Goal: Transaction & Acquisition: Purchase product/service

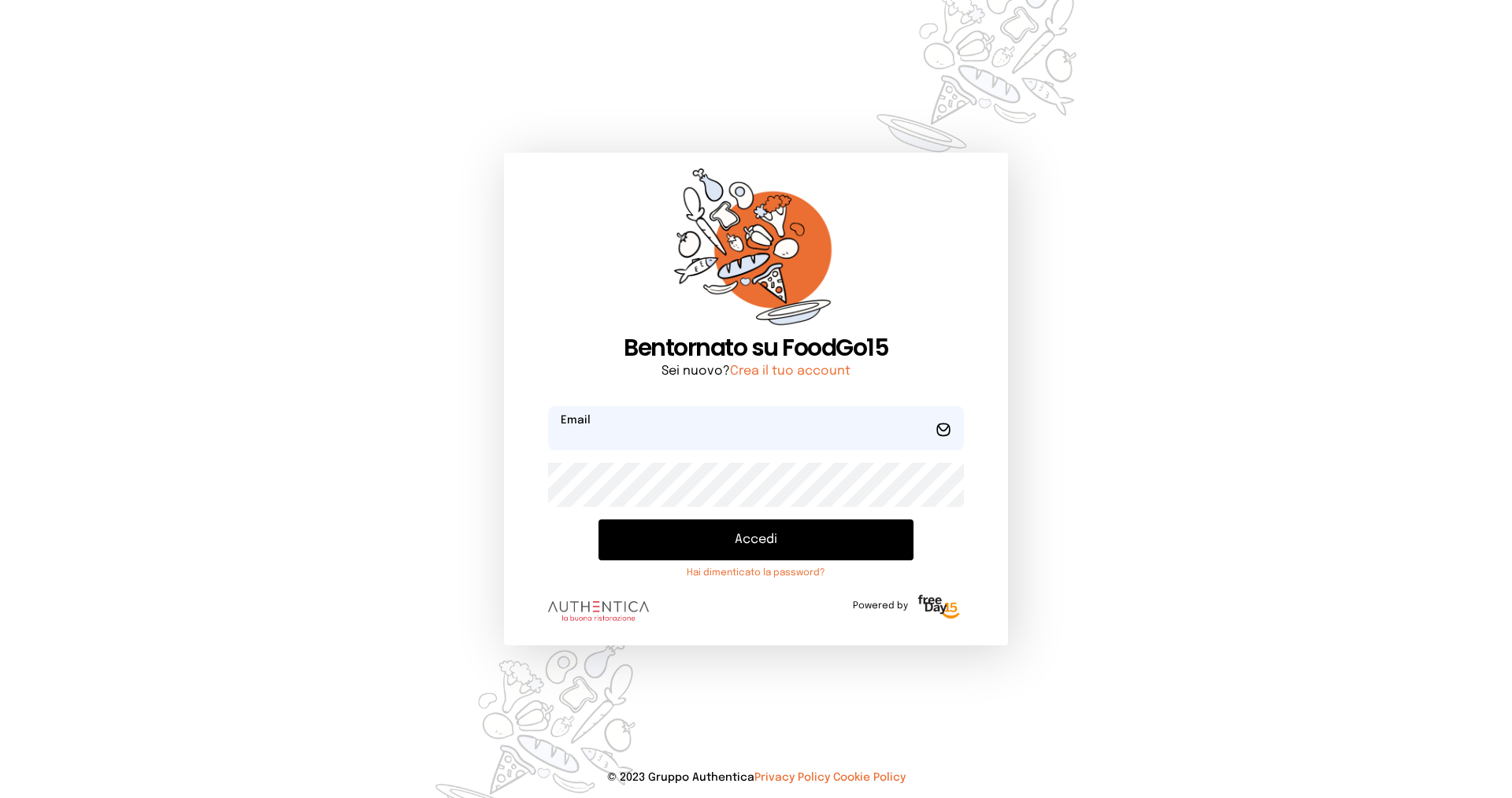
type input "**********"
click at [699, 531] on button "Accedi" at bounding box center [756, 539] width 315 height 41
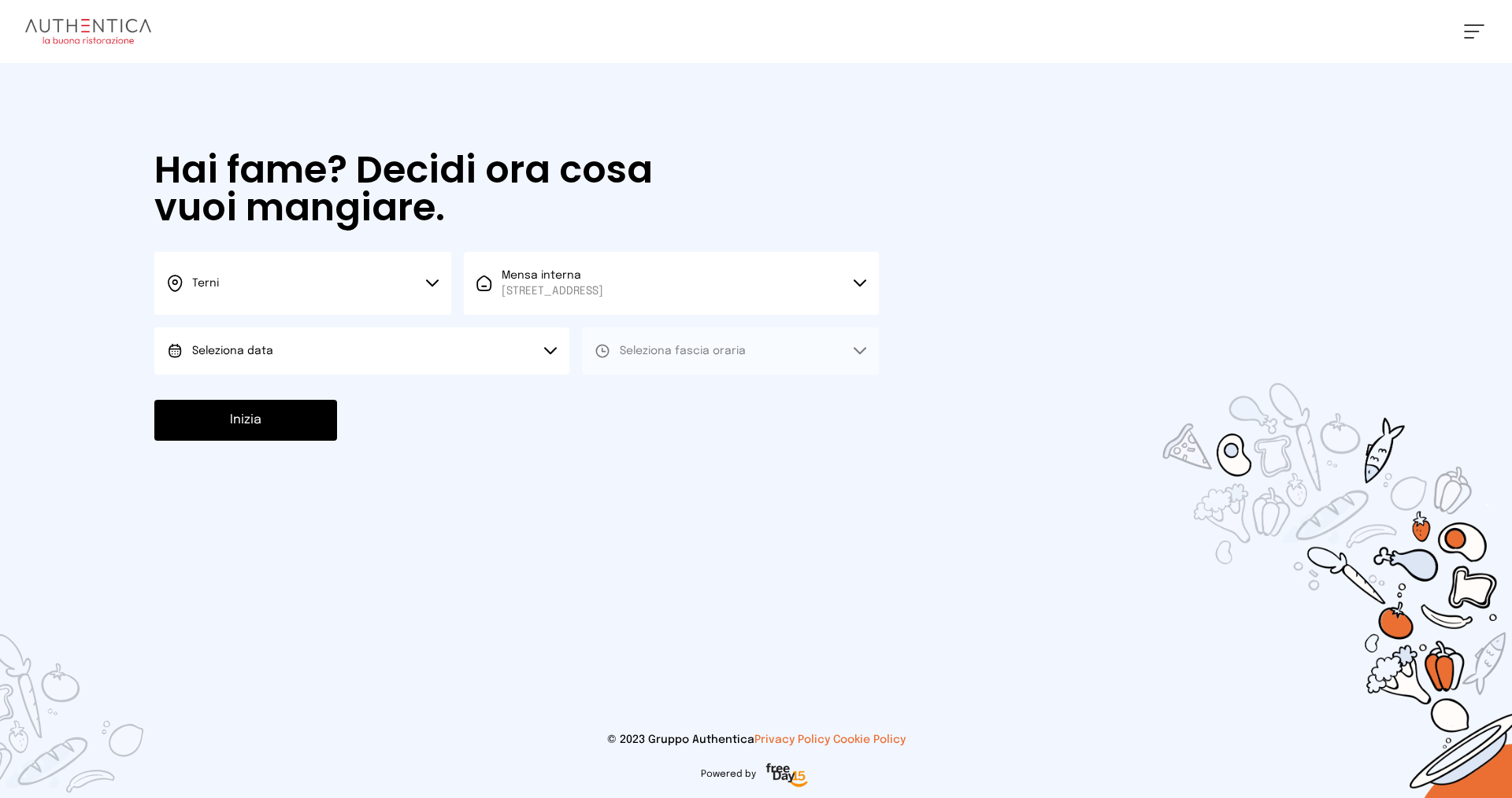
click at [532, 351] on button "Seleziona data" at bounding box center [362, 351] width 415 height 47
click at [525, 386] on li "[DATE], [DATE]" at bounding box center [362, 395] width 415 height 41
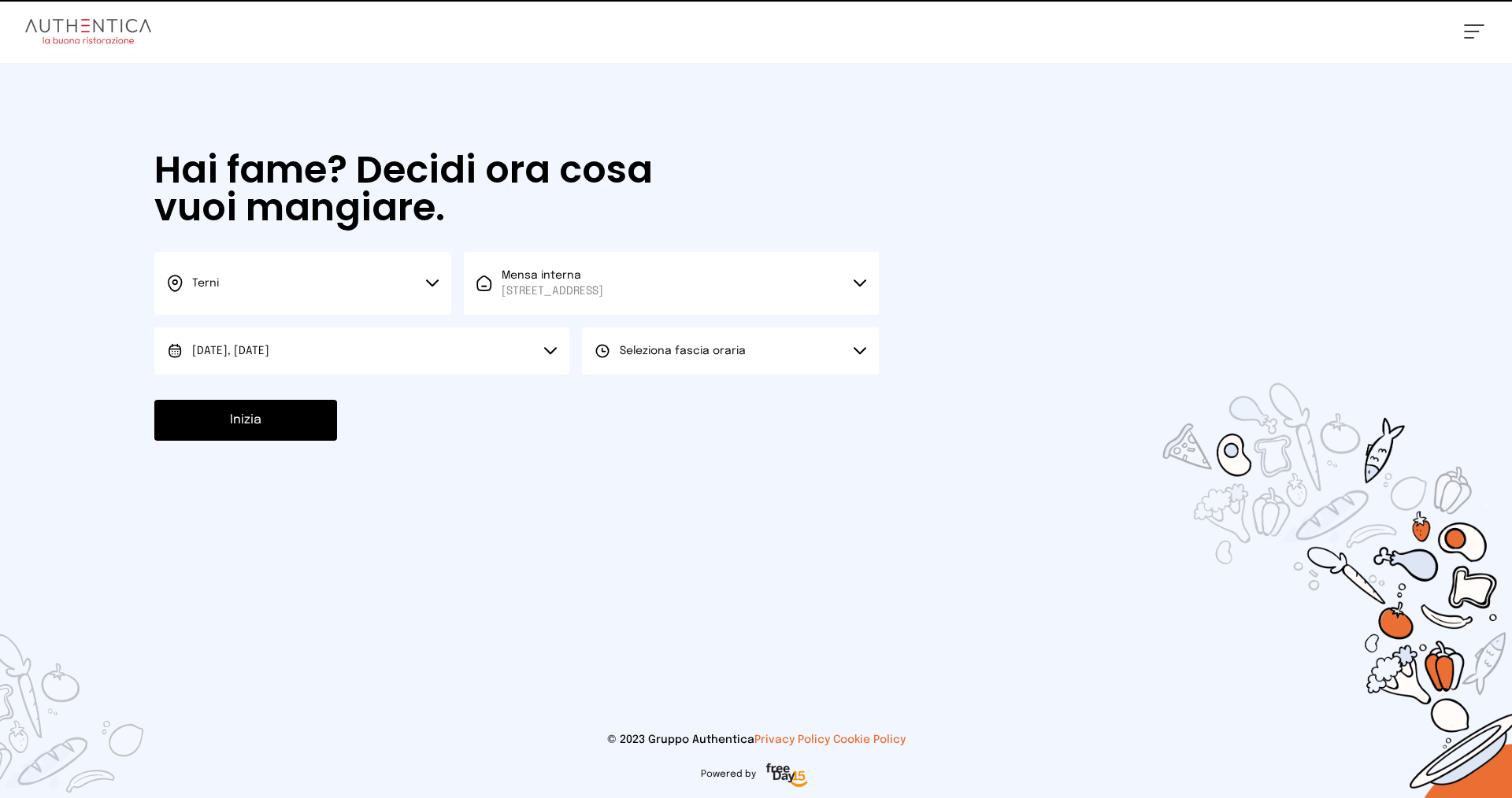
click at [681, 347] on span "Seleziona fascia oraria" at bounding box center [683, 351] width 126 height 11
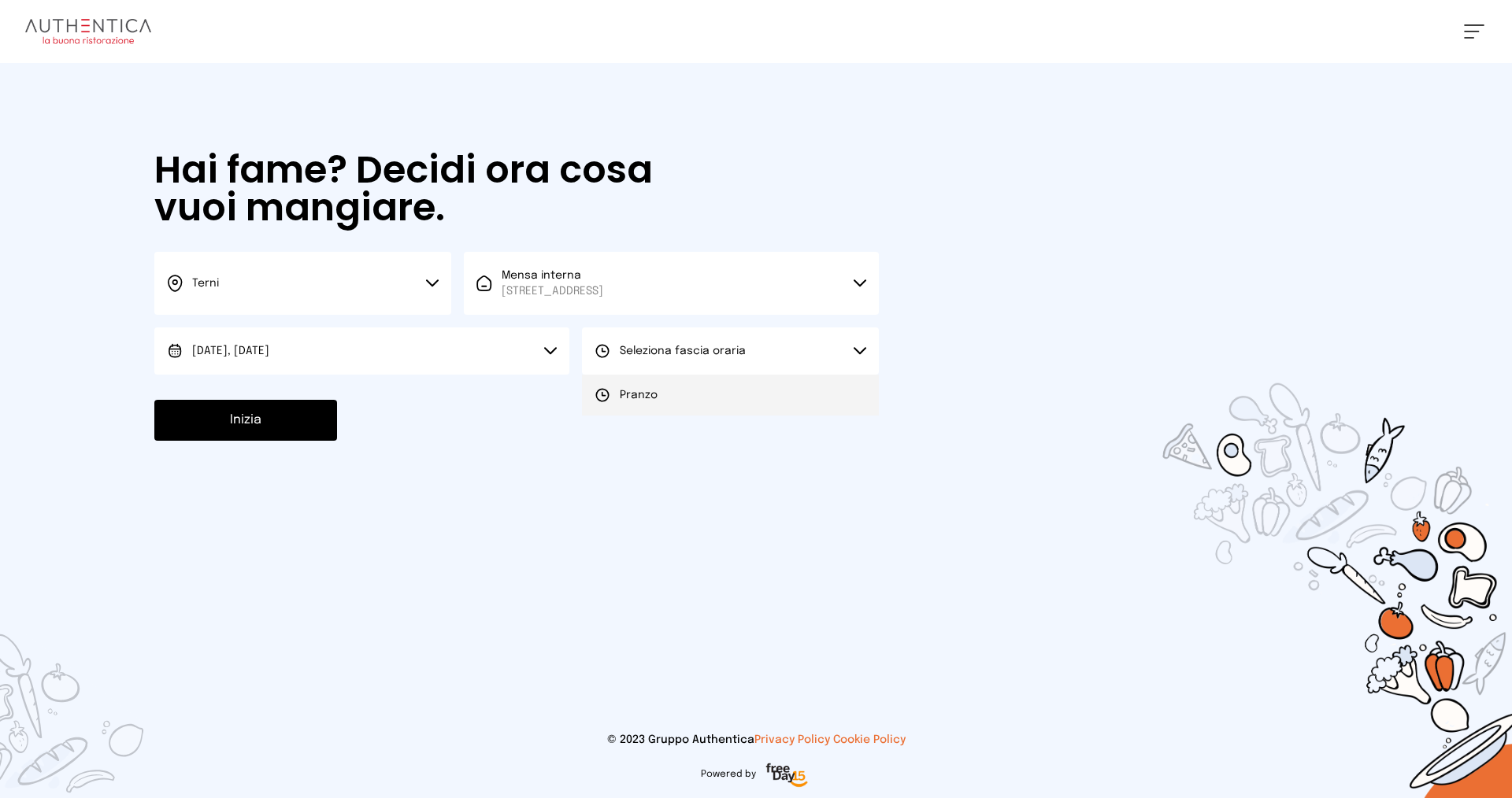
click at [676, 392] on li "Pranzo" at bounding box center [730, 395] width 297 height 41
click at [274, 412] on button "Inizia" at bounding box center [246, 420] width 183 height 41
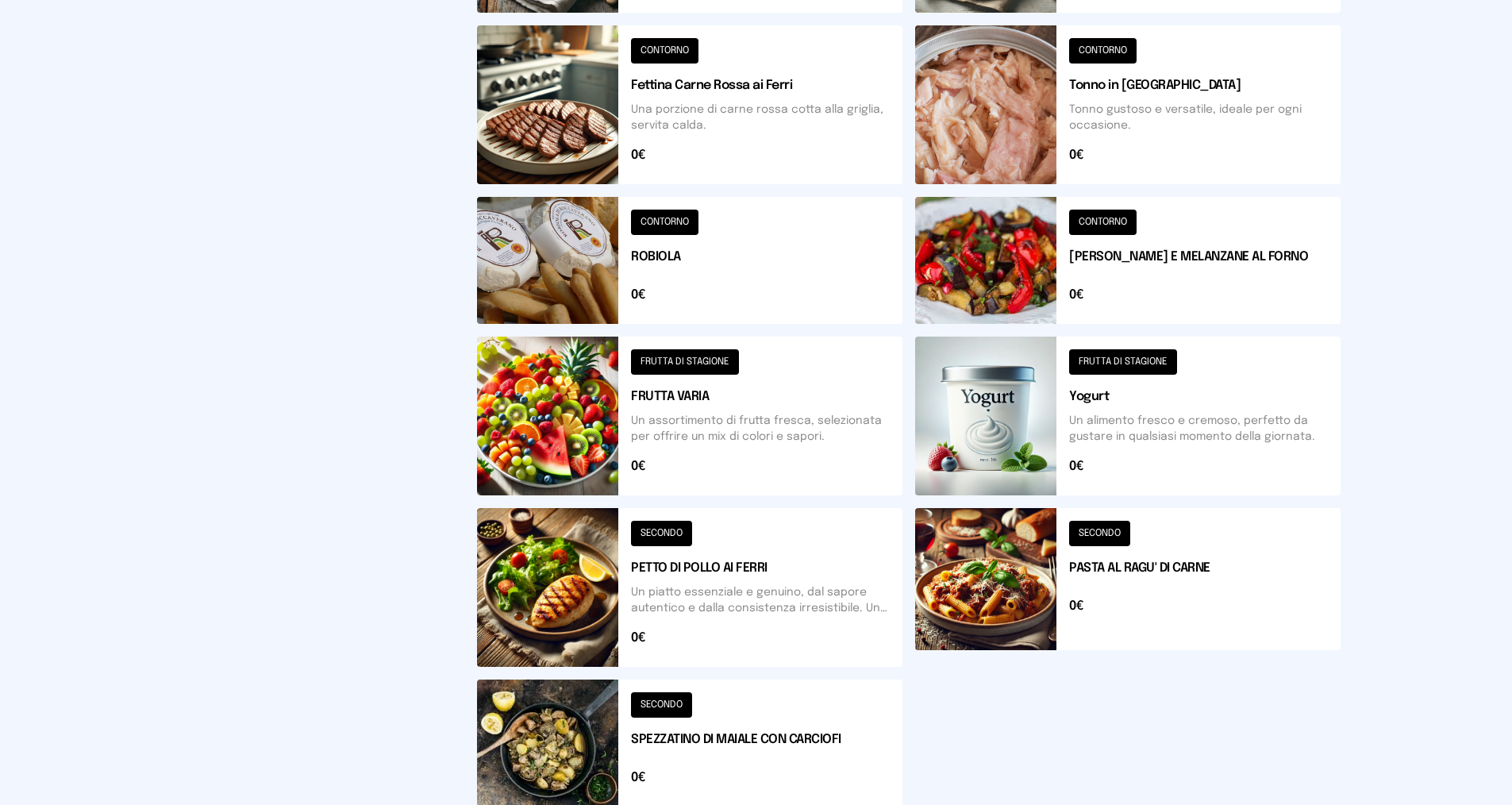
scroll to position [556, 0]
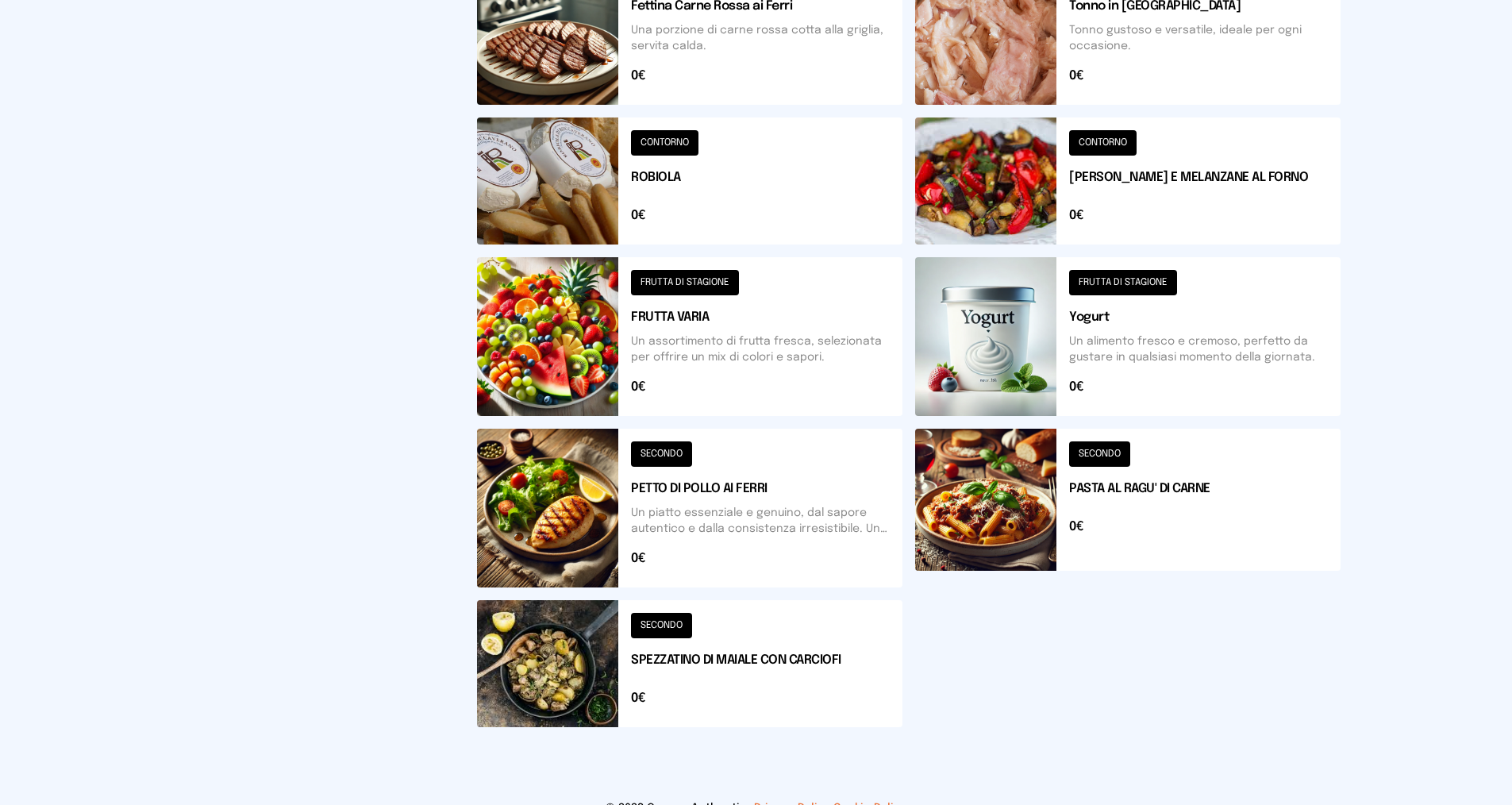
click at [717, 659] on button at bounding box center [689, 664] width 426 height 127
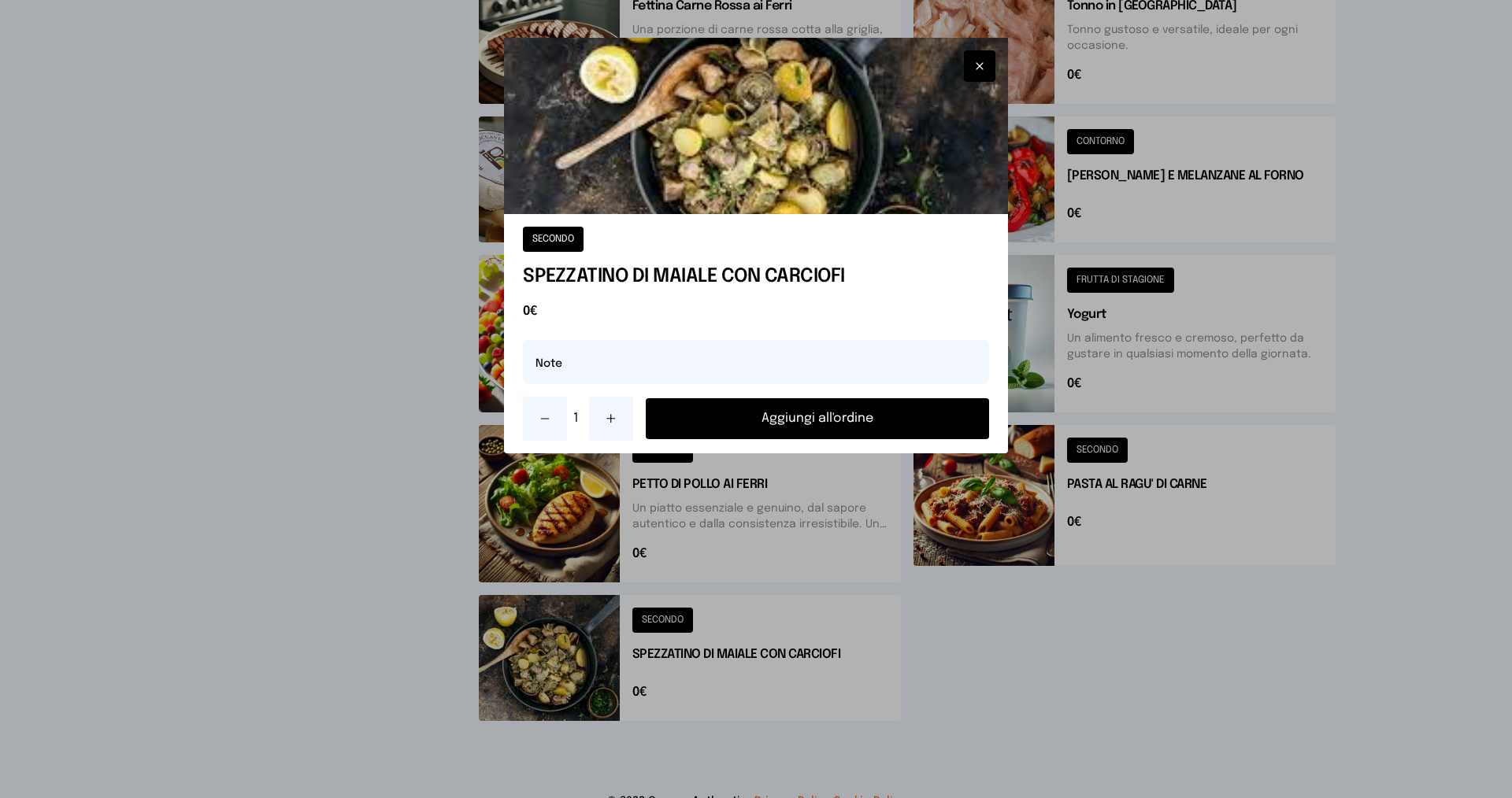
click at [610, 419] on icon at bounding box center [611, 419] width 7 height 0
click at [730, 419] on button "Aggiungi all'ordine" at bounding box center [817, 418] width 344 height 41
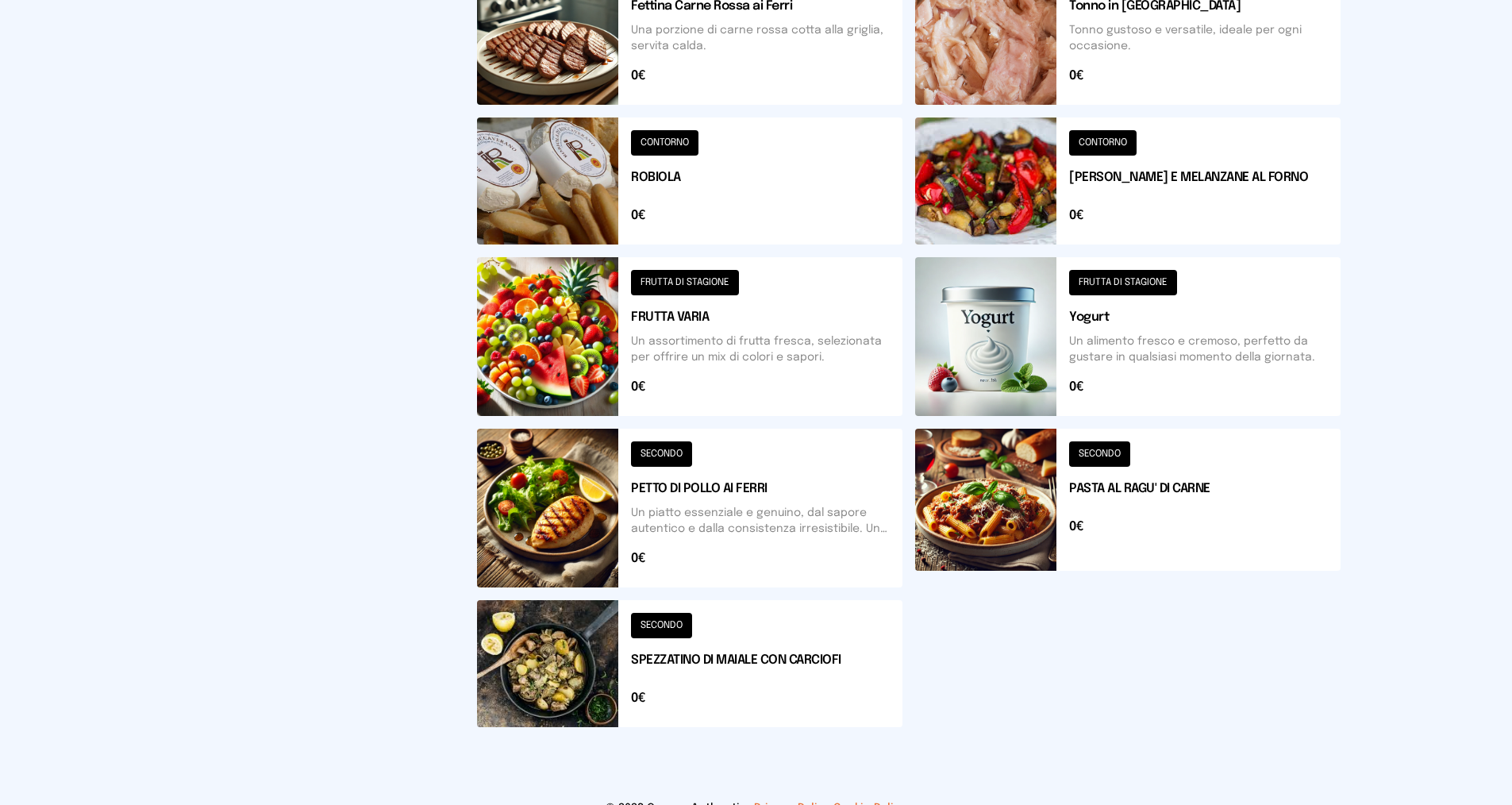
click at [660, 333] on button at bounding box center [689, 336] width 426 height 159
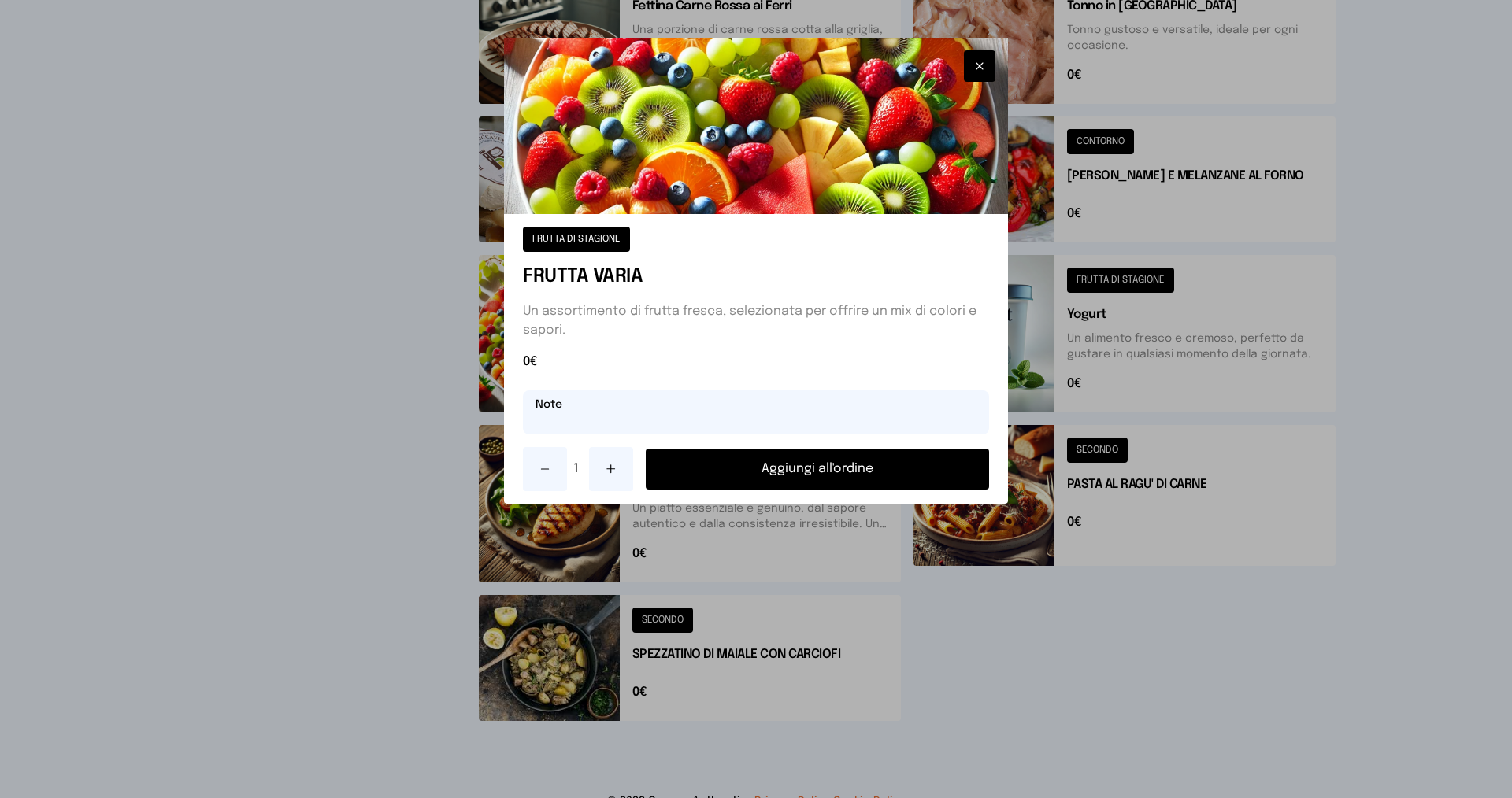
click at [639, 421] on input "text" at bounding box center [756, 412] width 466 height 44
type input "*****"
click at [810, 468] on button "Aggiungi all'ordine" at bounding box center [817, 469] width 344 height 41
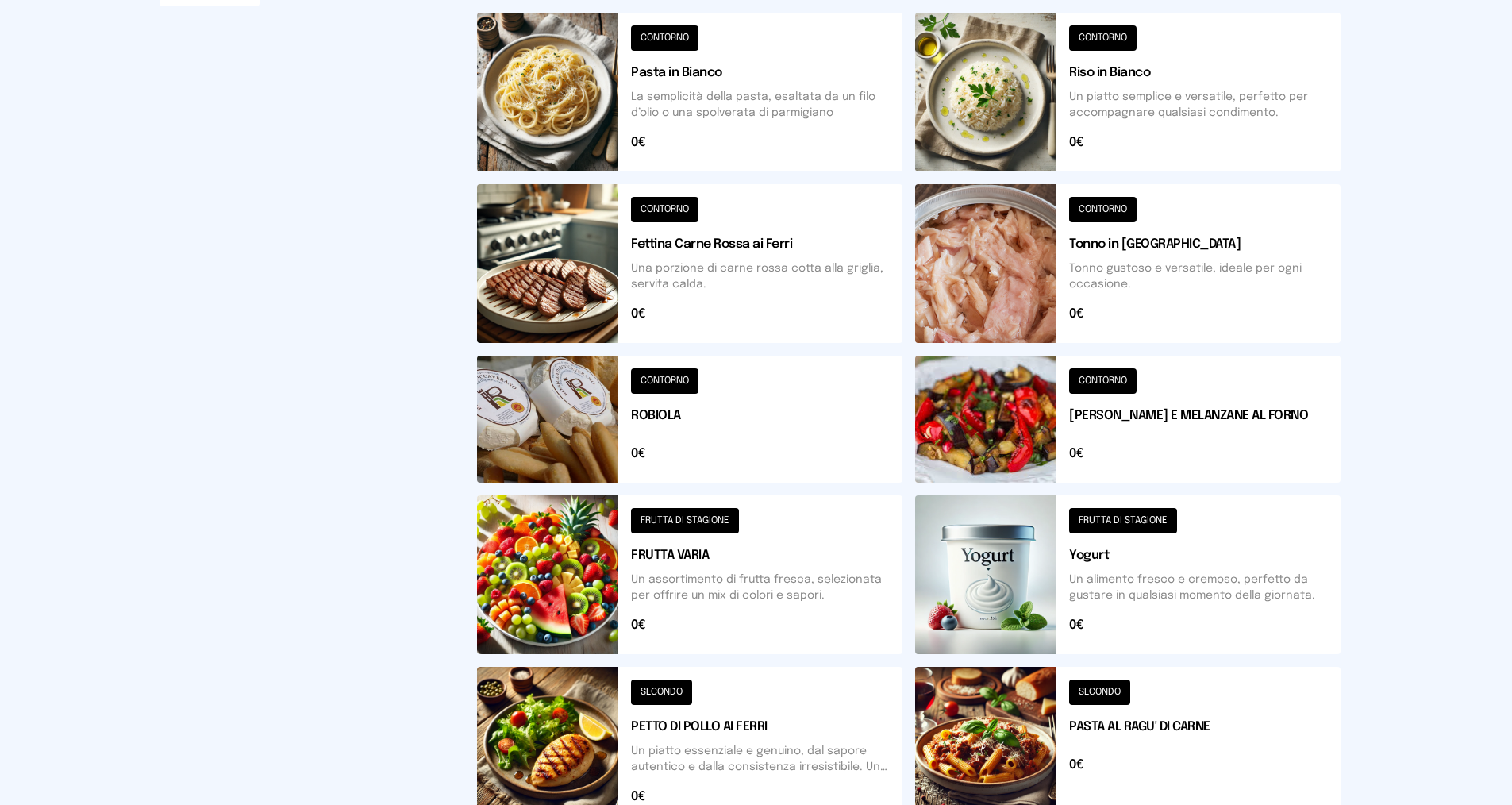
scroll to position [397, 0]
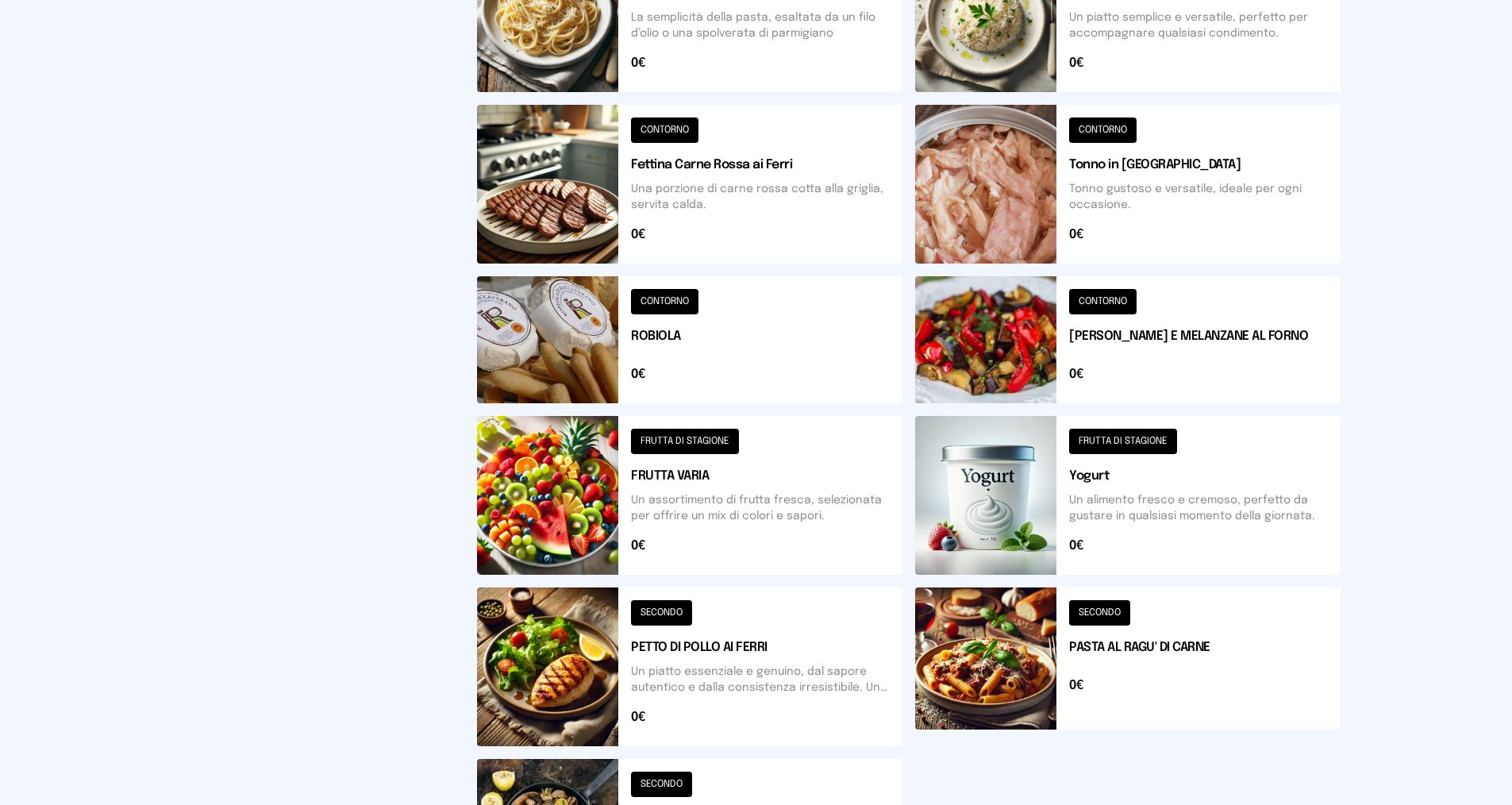
click at [1075, 476] on button at bounding box center [1127, 495] width 426 height 159
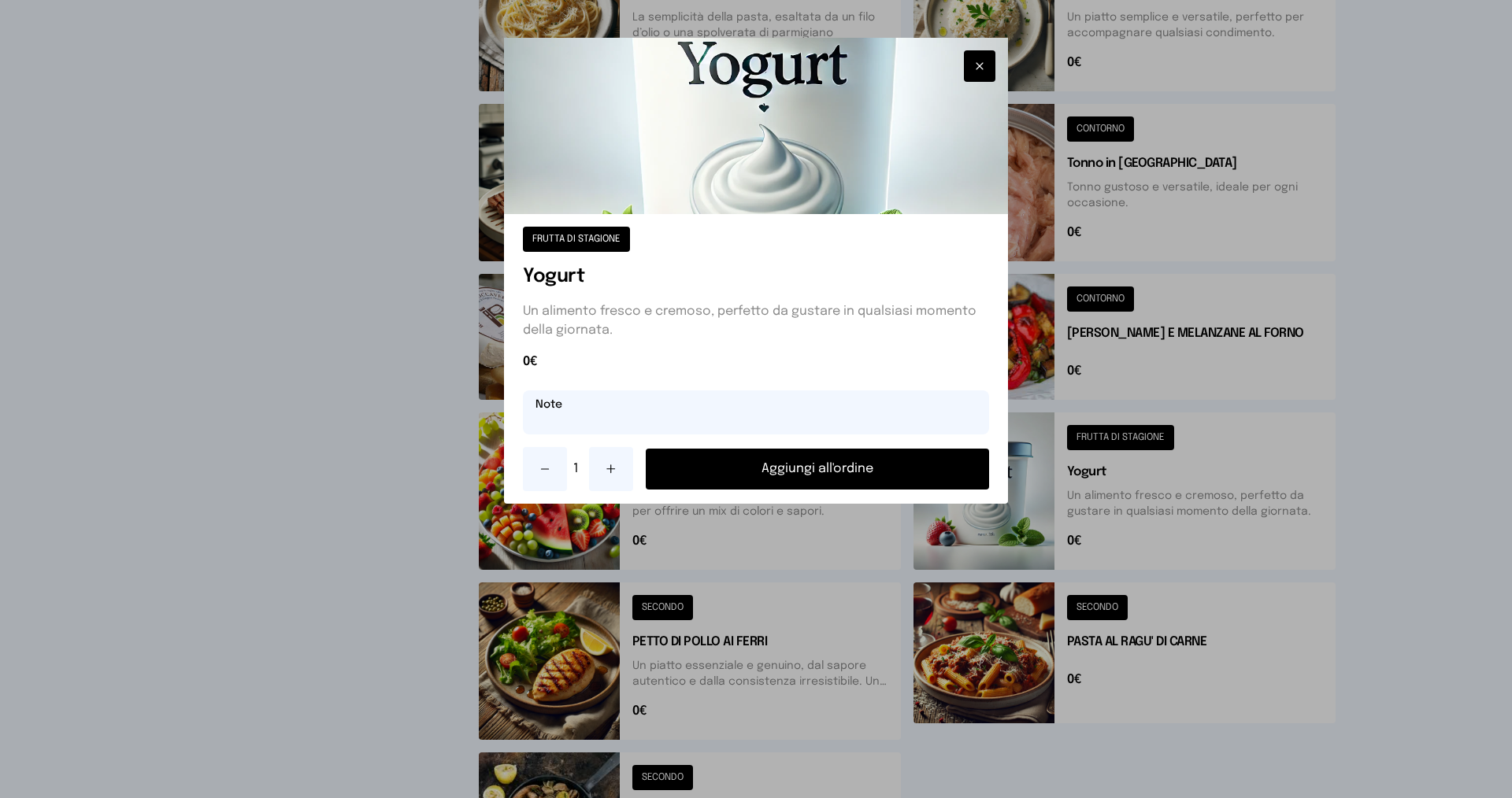
click at [583, 418] on input "text" at bounding box center [756, 412] width 466 height 44
type input "*****"
click at [706, 478] on button "Aggiungi all'ordine" at bounding box center [817, 469] width 344 height 41
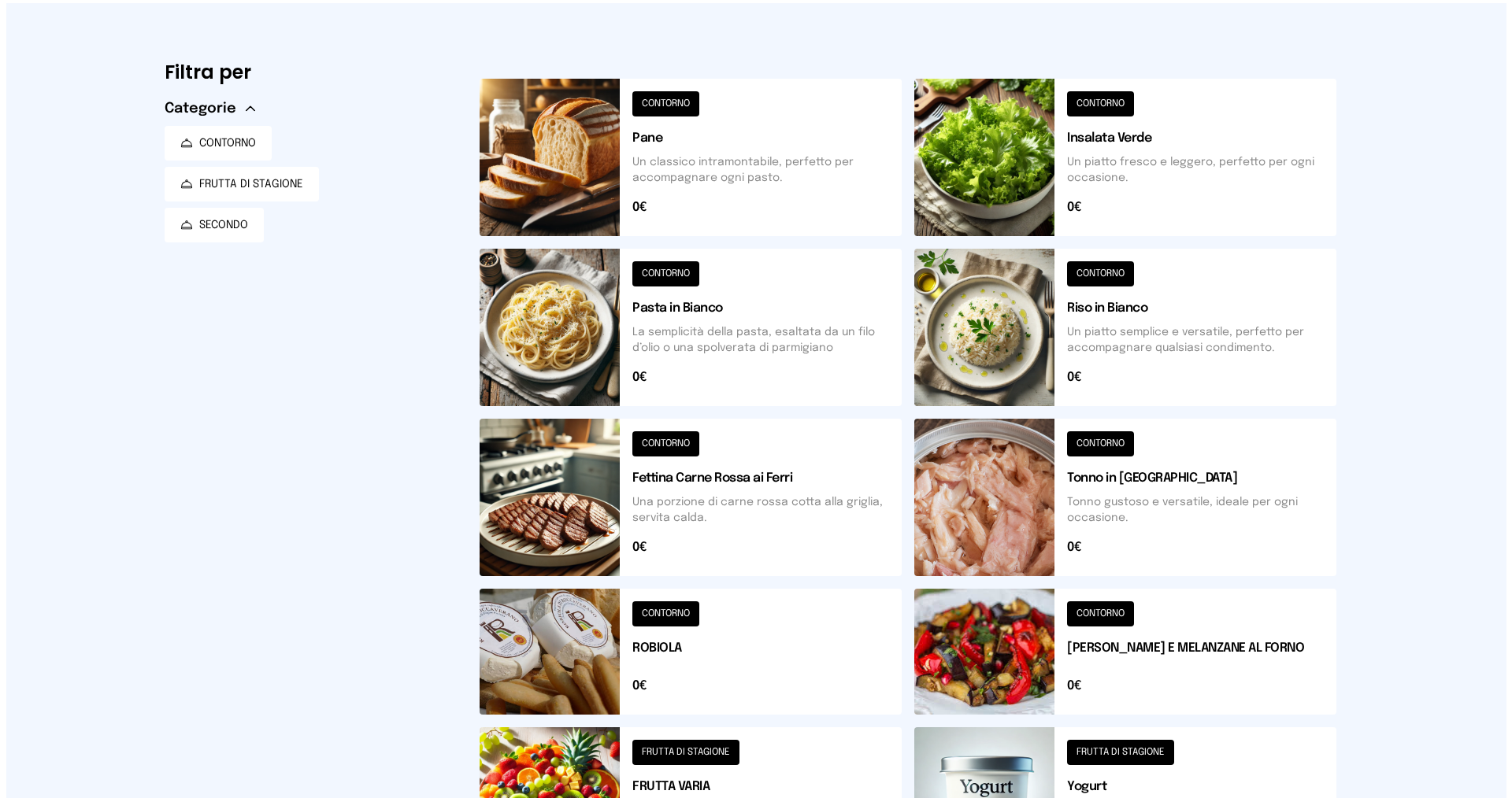
scroll to position [0, 0]
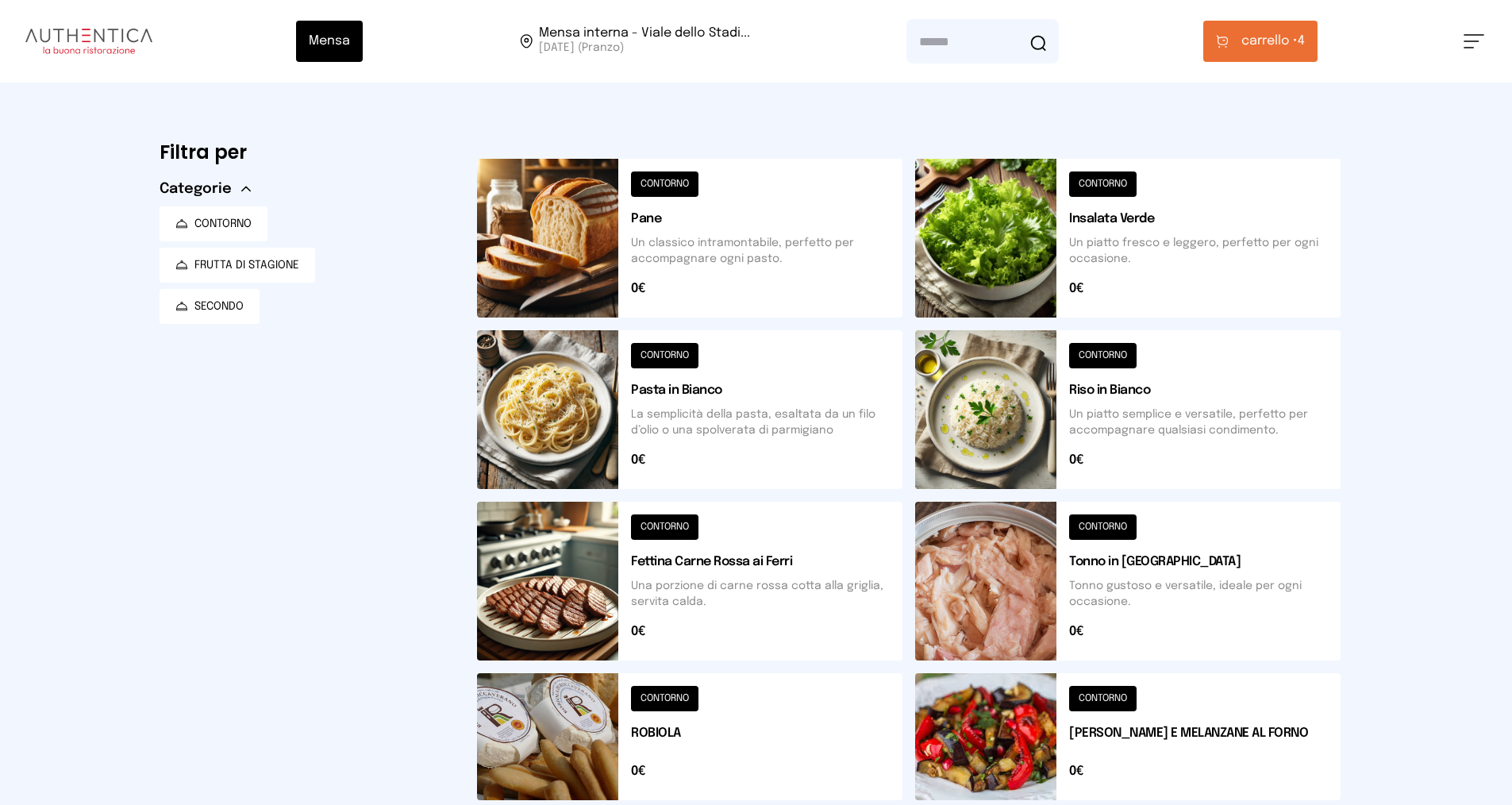
click at [1259, 48] on span "carrello •" at bounding box center [1269, 41] width 56 height 19
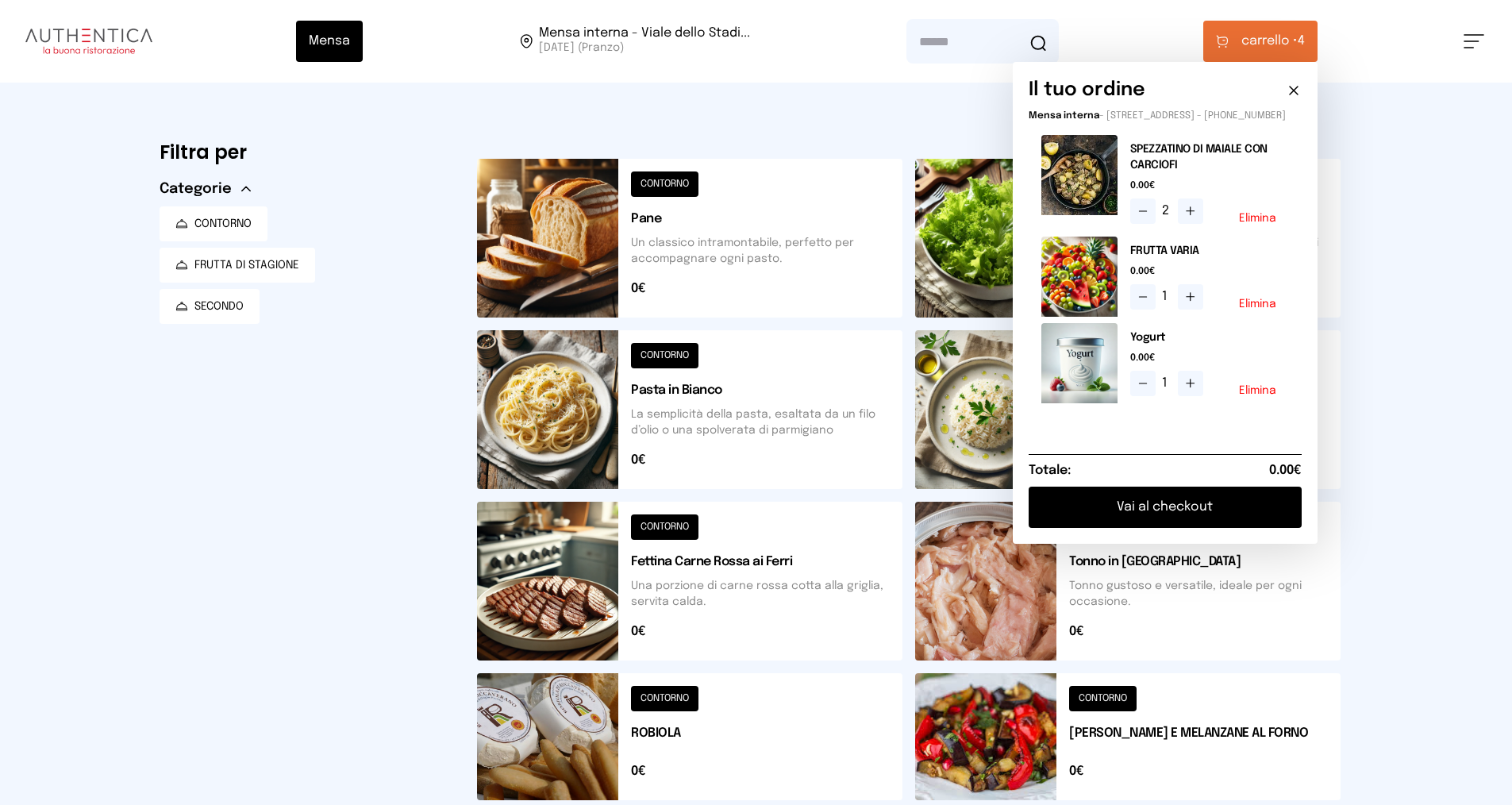
click at [1131, 520] on button "Vai al checkout" at bounding box center [1165, 507] width 273 height 41
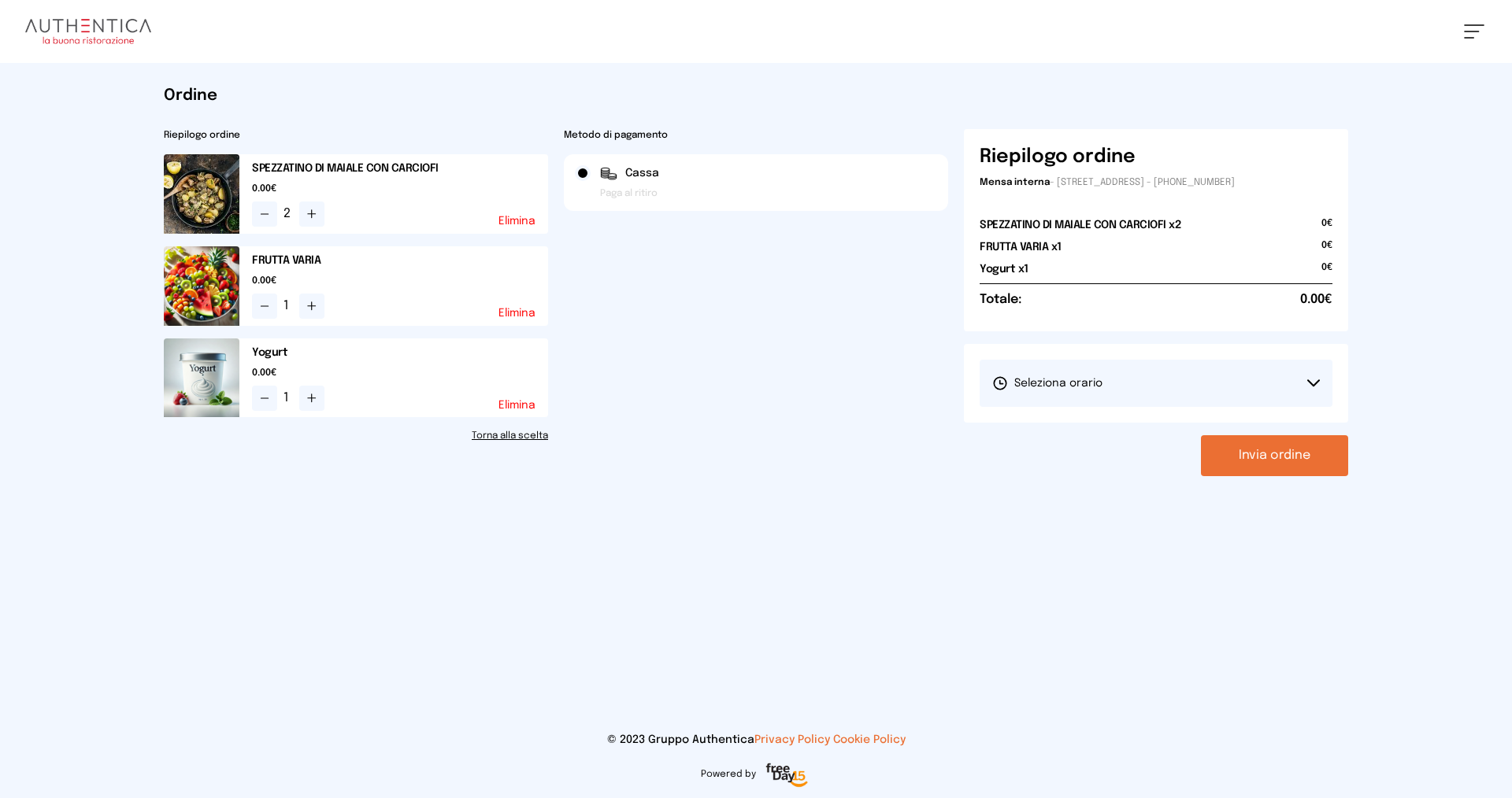
click at [1083, 389] on span "Seleziona orario" at bounding box center [1047, 383] width 110 height 16
click at [1075, 414] on li "1° Turno (13:00 - 15:00)" at bounding box center [1155, 427] width 353 height 41
click at [1230, 459] on button "Invia ordine" at bounding box center [1274, 455] width 147 height 41
